Goal: Task Accomplishment & Management: Complete application form

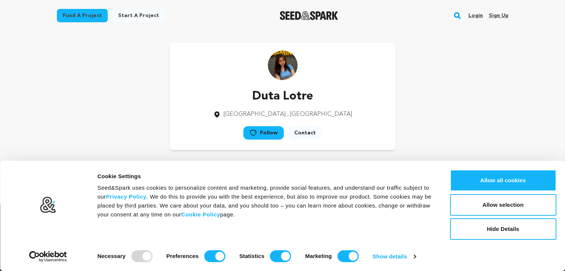
click at [498, 14] on link "Sign up" at bounding box center [499, 16] width 20 height 12
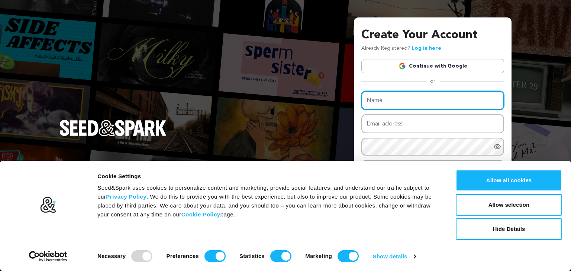
click at [398, 102] on input "Name" at bounding box center [432, 100] width 143 height 19
type input "EXO88"
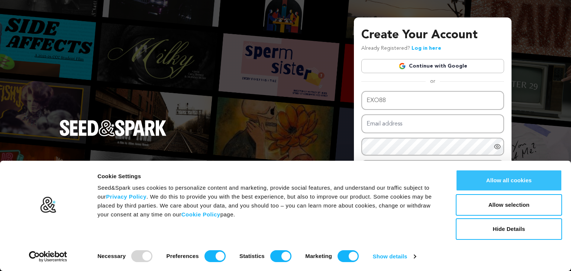
click at [517, 182] on button "Allow all cookies" at bounding box center [509, 181] width 106 height 22
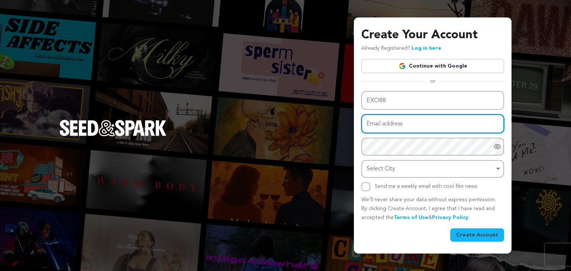
click at [417, 122] on input "Email address" at bounding box center [432, 123] width 143 height 19
type input "eolandesmith@gmail.com"
click at [428, 127] on input "eolandesmith@gmail.com" at bounding box center [432, 123] width 143 height 19
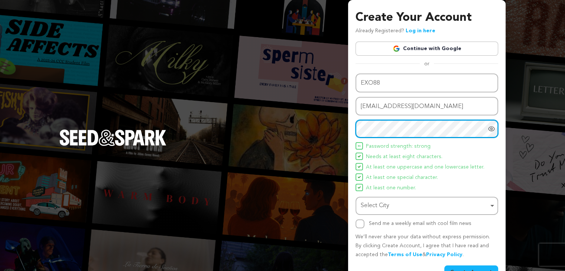
click at [409, 204] on div "Select City Remove item" at bounding box center [425, 206] width 128 height 11
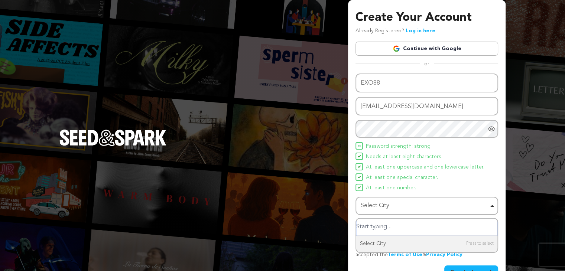
click at [399, 234] on input "Select City" at bounding box center [426, 227] width 141 height 17
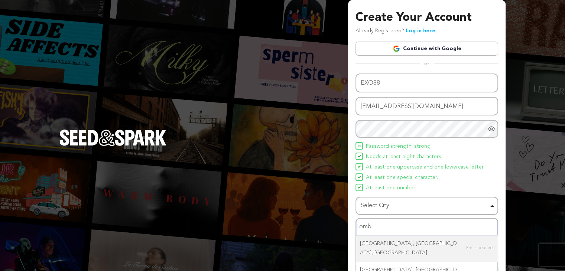
click at [492, 204] on div "Select City Remove item" at bounding box center [426, 206] width 135 height 14
type input "Lomb"
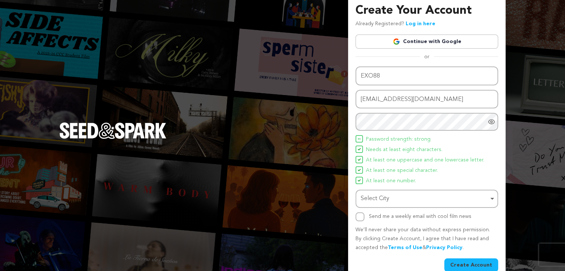
scroll to position [19, 0]
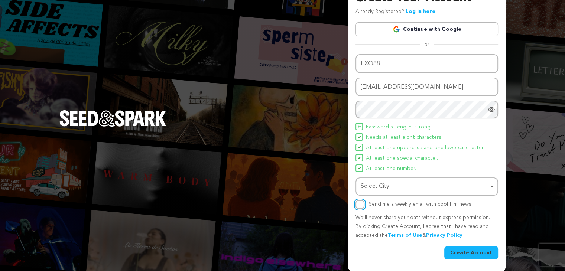
click at [358, 204] on input "Send me a weekly email with cool film news" at bounding box center [360, 204] width 9 height 9
checkbox input "true"
click at [474, 255] on button "Create Account" at bounding box center [471, 252] width 54 height 13
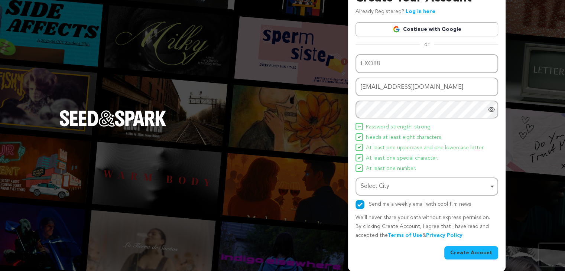
click at [474, 255] on button "Create Account" at bounding box center [471, 252] width 54 height 13
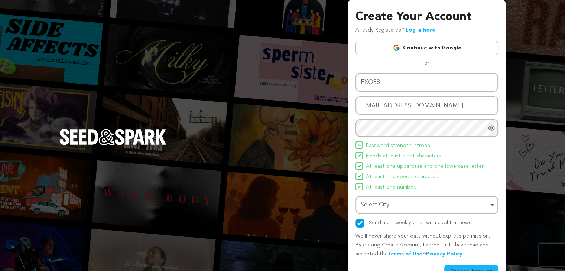
scroll to position [0, 0]
